Goal: Navigation & Orientation: Find specific page/section

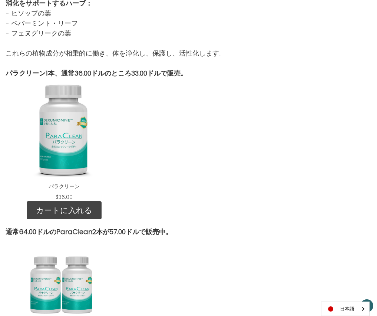
scroll to position [780, 0]
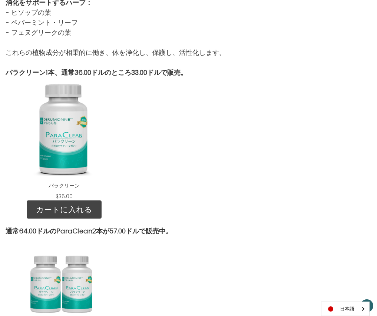
click at [150, 138] on div at bounding box center [188, 138] width 124 height 123
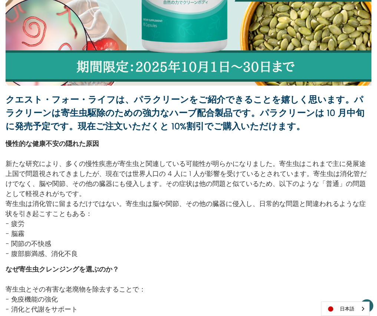
scroll to position [215, 0]
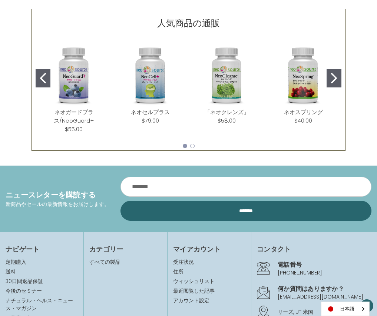
scroll to position [339, 0]
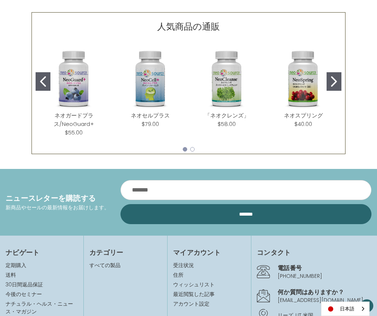
click at [336, 83] on icon "Go to slide 2" at bounding box center [334, 81] width 6 height 10
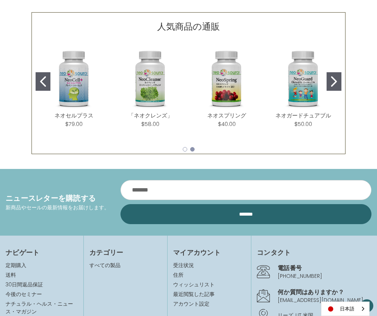
click at [336, 83] on icon "Go to slide 2" at bounding box center [334, 81] width 6 height 10
click at [335, 82] on icon "Go to slide 2" at bounding box center [334, 81] width 6 height 10
click at [44, 83] on icon "Go to slide 1" at bounding box center [43, 81] width 6 height 10
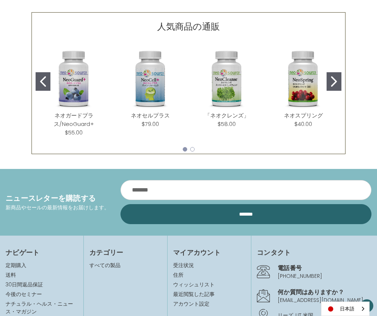
click at [44, 83] on icon "Go to slide 1" at bounding box center [43, 81] width 6 height 10
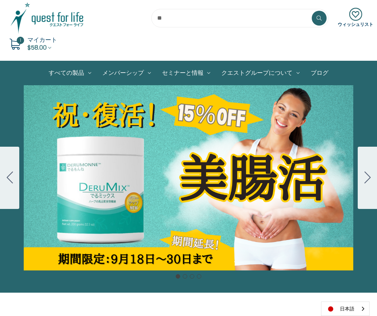
scroll to position [13, 0]
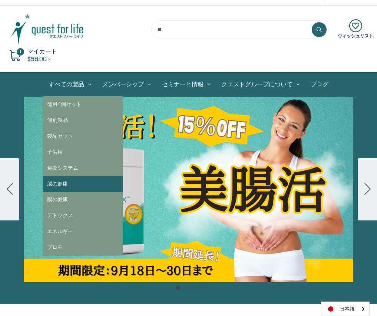
click at [73, 183] on link "脳の健康" at bounding box center [83, 184] width 80 height 16
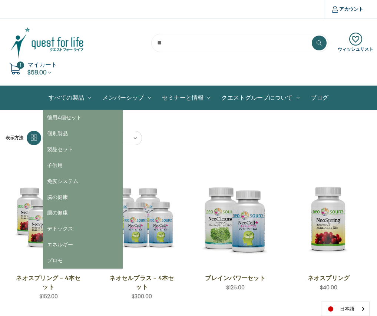
click at [74, 96] on link "すべての製品" at bounding box center [70, 98] width 54 height 24
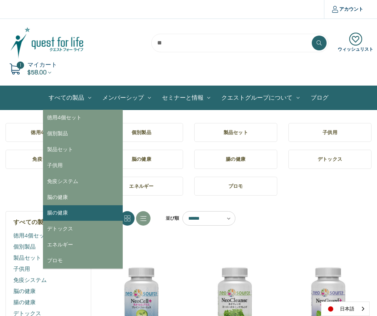
click at [79, 206] on link "腸の健康" at bounding box center [83, 213] width 80 height 16
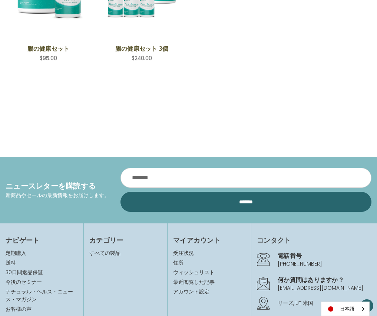
scroll to position [398, 0]
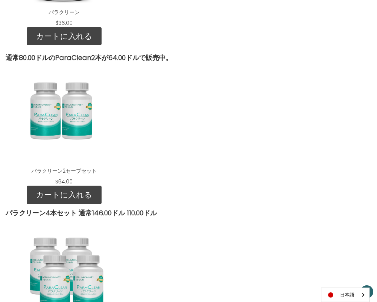
scroll to position [957, 0]
